Goal: Task Accomplishment & Management: Use online tool/utility

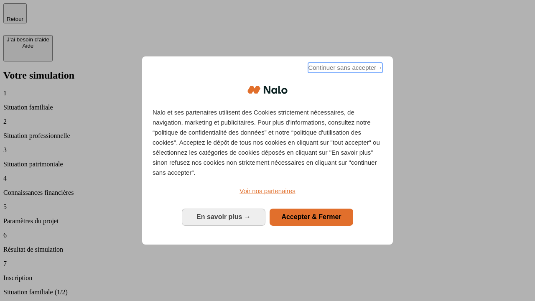
click at [344, 69] on span "Continuer sans accepter →" at bounding box center [345, 68] width 74 height 10
